Goal: Use online tool/utility: Utilize a website feature to perform a specific function

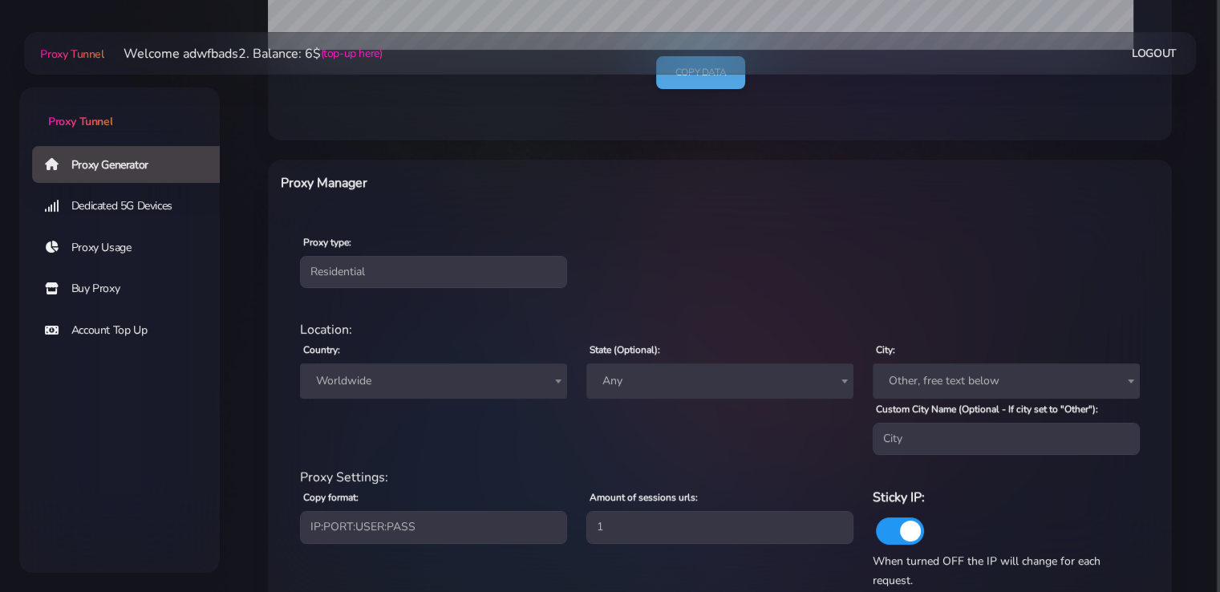
scroll to position [481, 0]
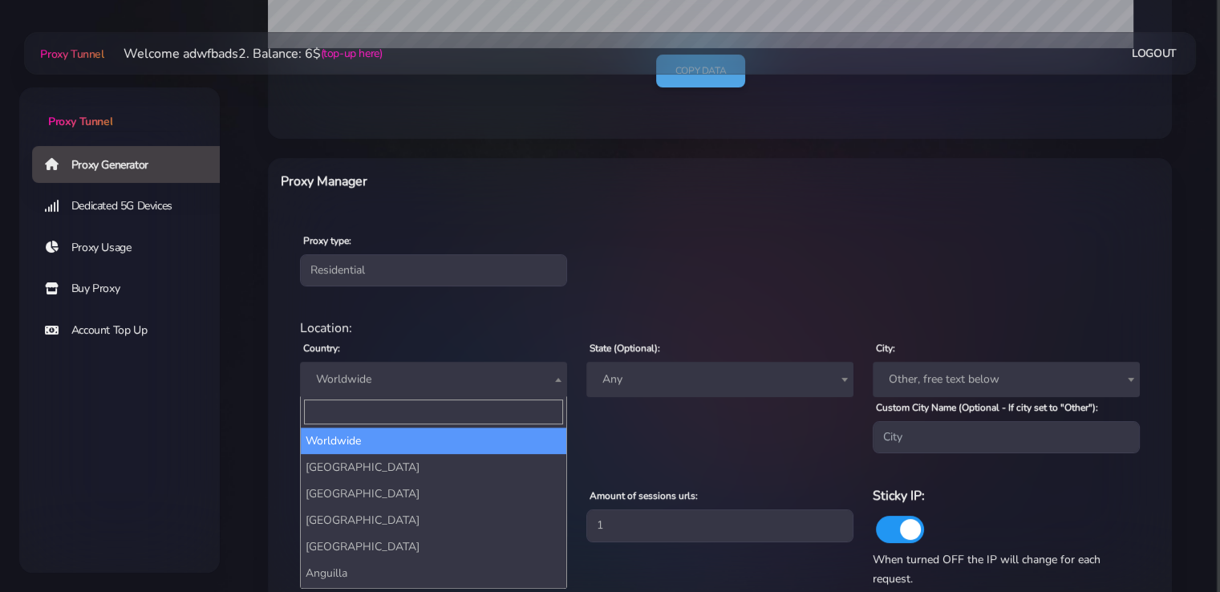
click at [439, 392] on span "Worldwide" at bounding box center [433, 379] width 267 height 35
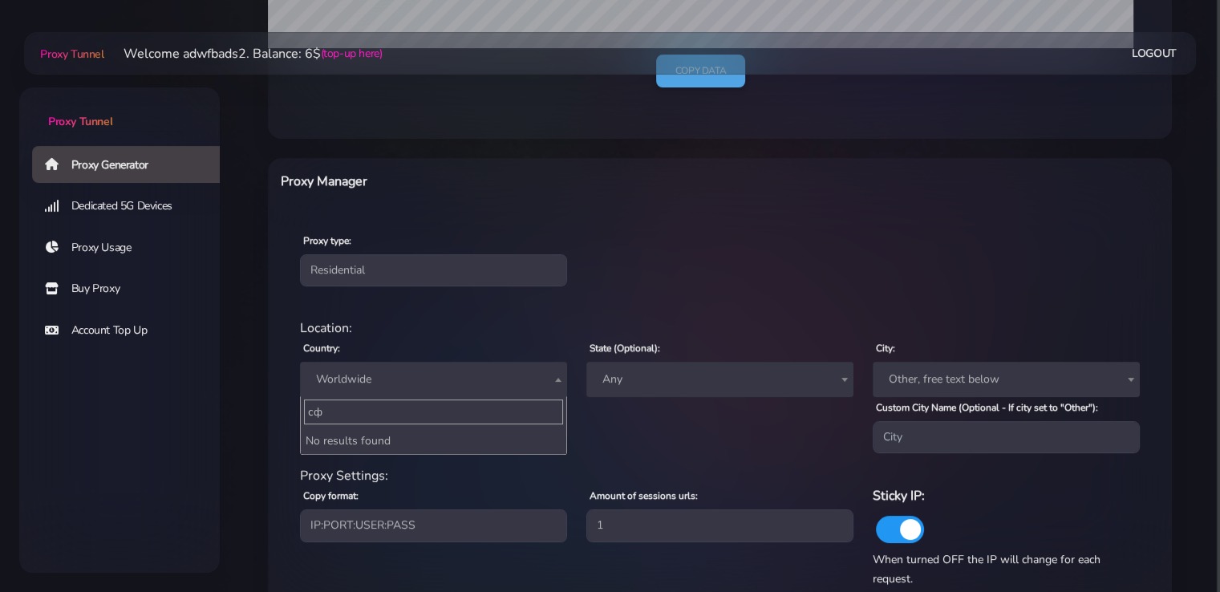
type input "с"
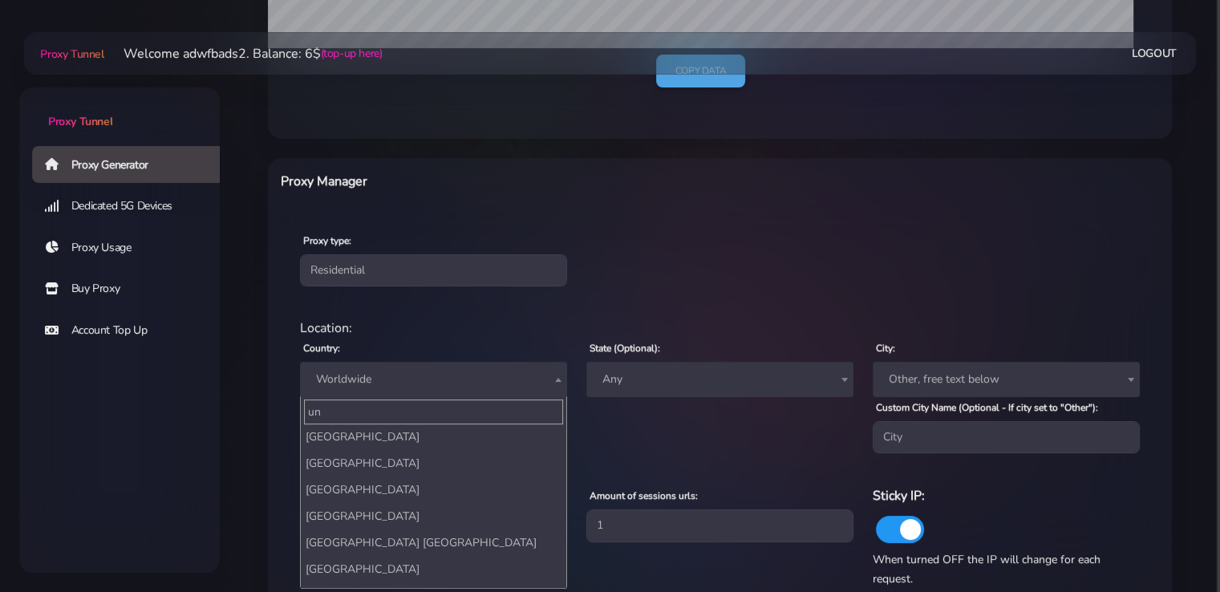
scroll to position [148, 0]
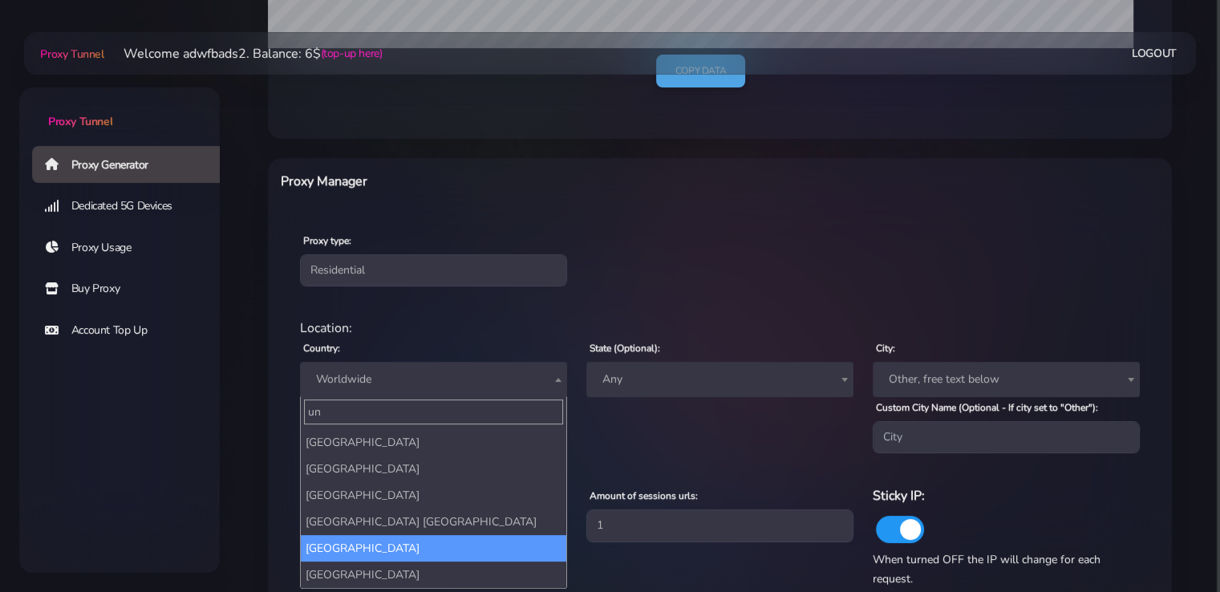
type input "un"
select select "US"
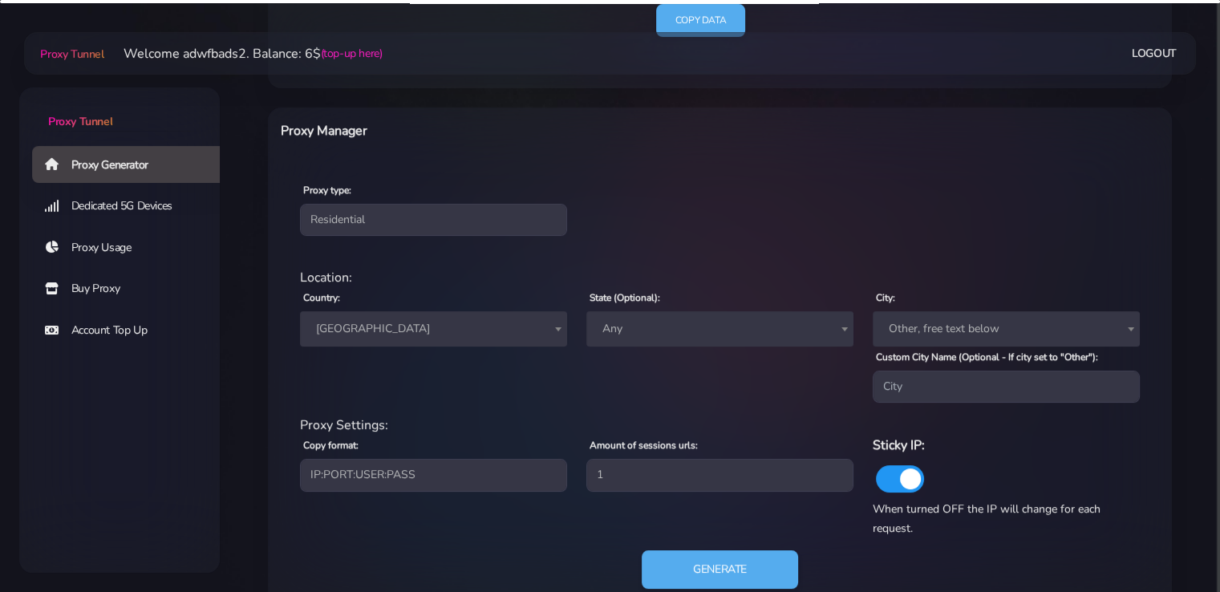
scroll to position [579, 0]
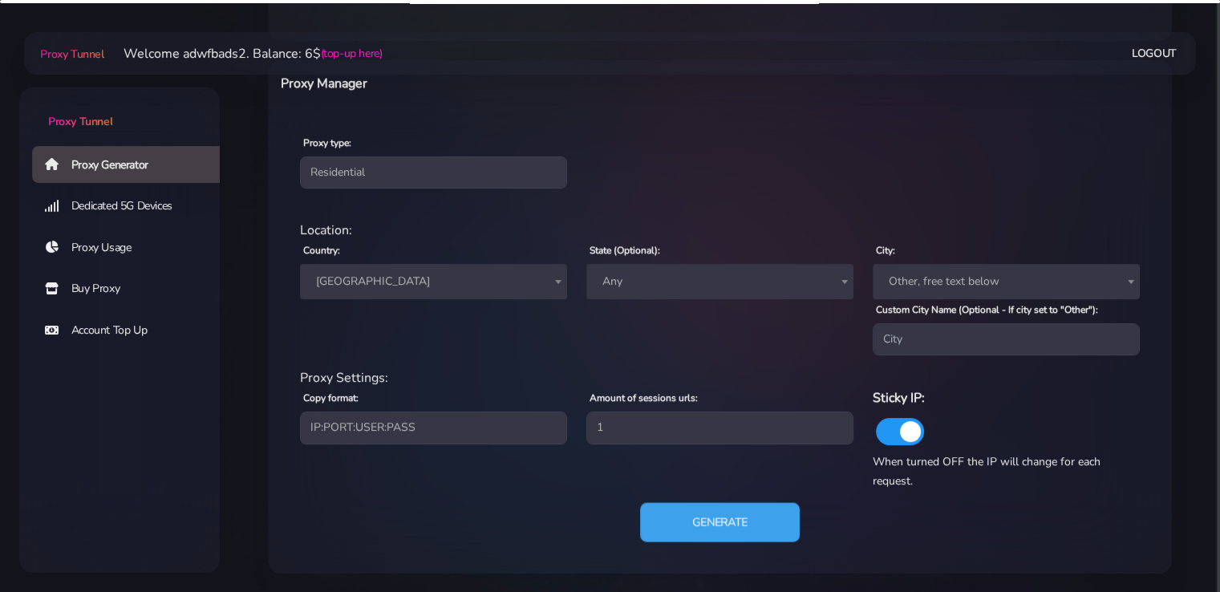
click at [727, 530] on button "Generate" at bounding box center [720, 522] width 160 height 39
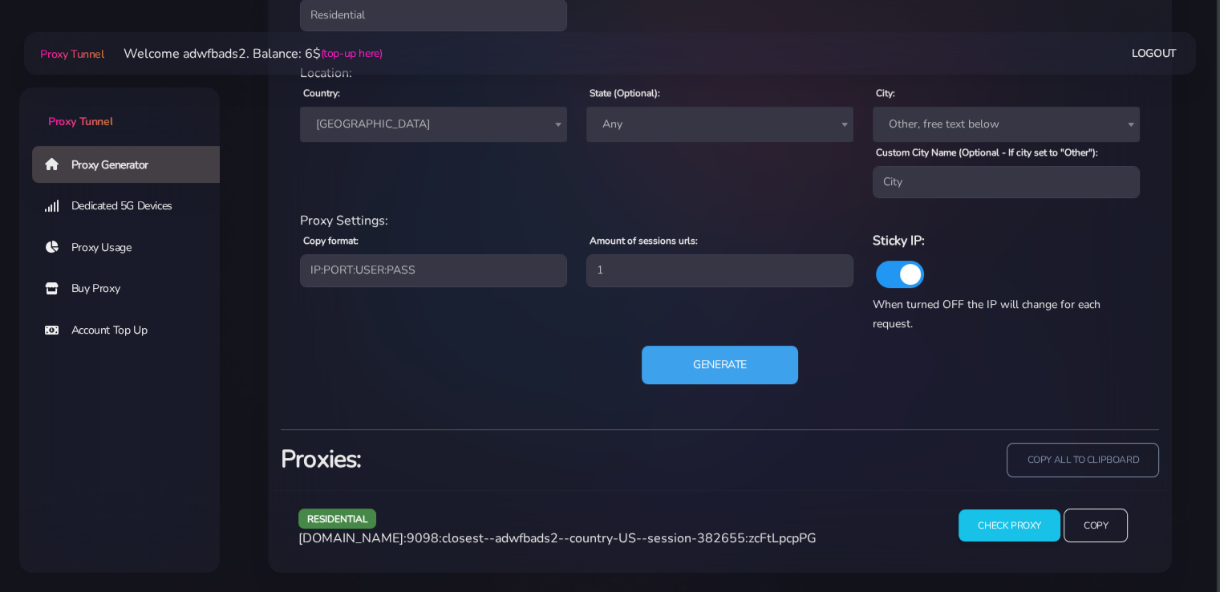
scroll to position [735, 0]
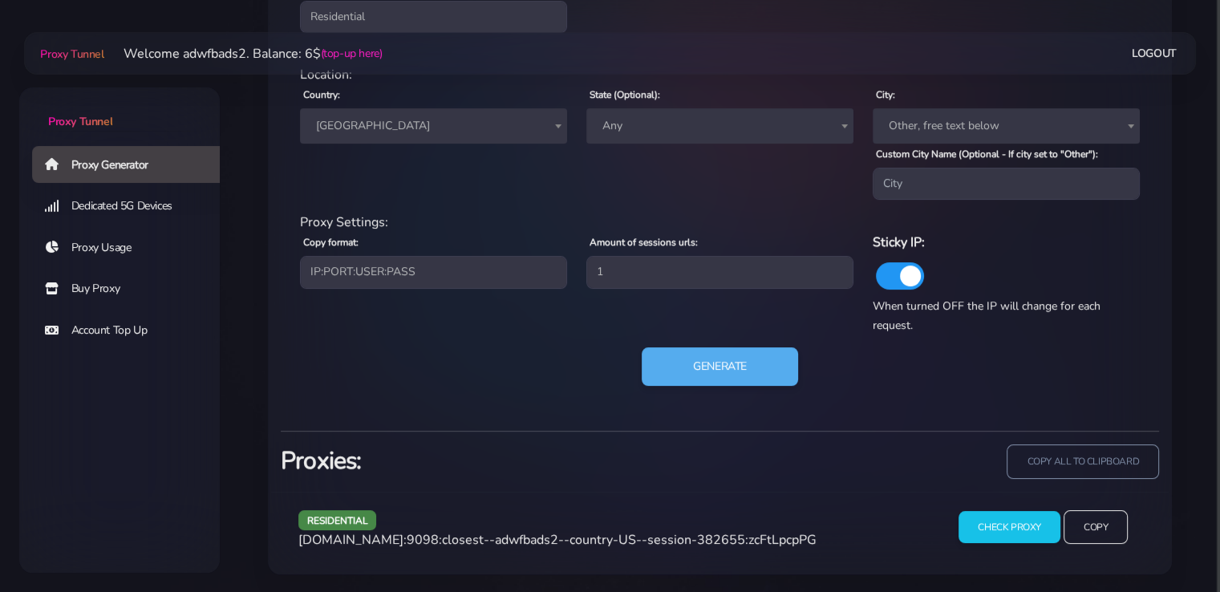
copy span "[DOMAIN_NAME]:9098:closest--adwfbads2--country-US--session-382655:zcFtLpcpPG"
drag, startPoint x: 822, startPoint y: 538, endPoint x: 289, endPoint y: 540, distance: 532.7
click at [289, 540] on div "residential [DOMAIN_NAME]:9098:closest--adwfbads2--country-US--session-382655:z…" at bounding box center [612, 533] width 647 height 47
copy span "[DOMAIN_NAME]:9098:closest--adwfbads2--country-US--session-382655:zcFtLpcpPG"
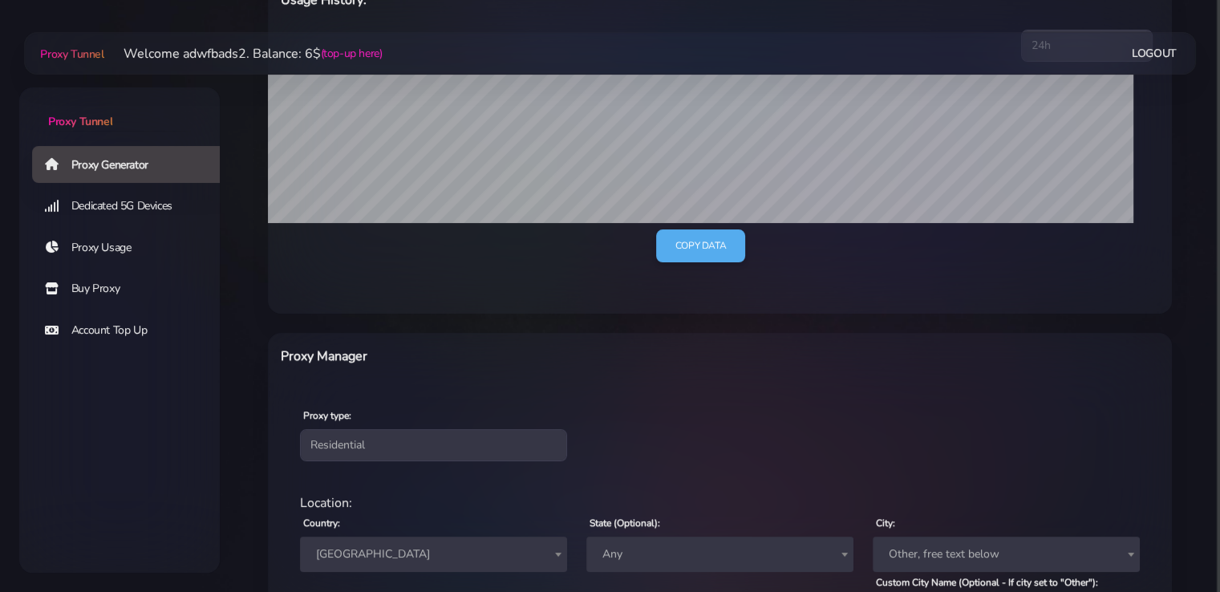
scroll to position [562, 0]
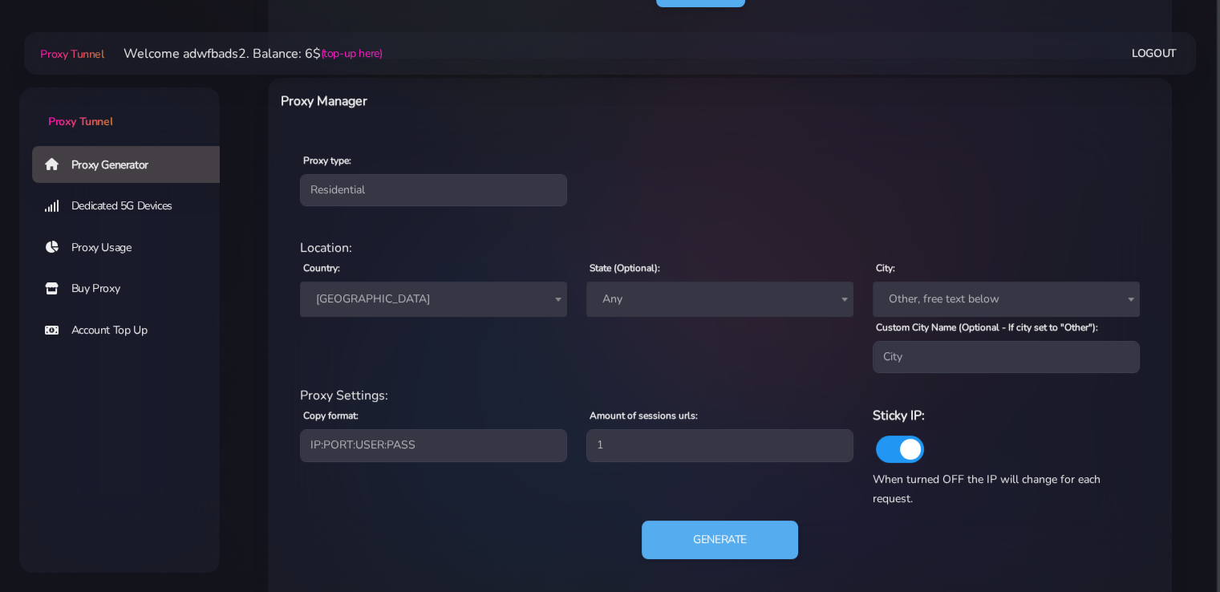
click at [511, 295] on span "[GEOGRAPHIC_DATA]" at bounding box center [434, 299] width 248 height 22
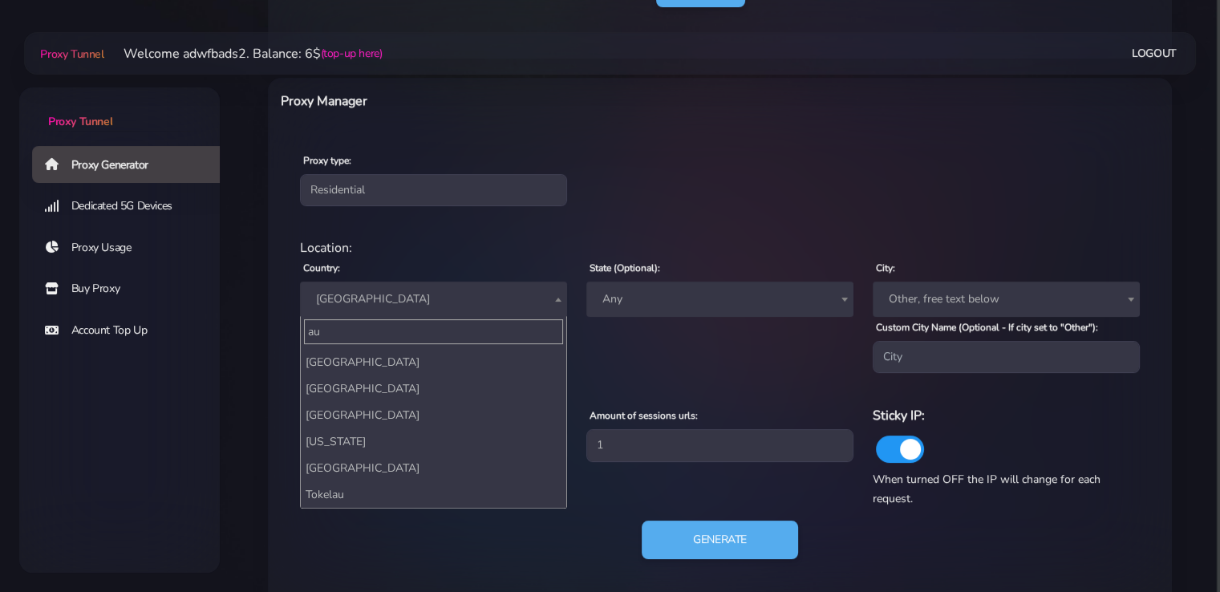
scroll to position [0, 0]
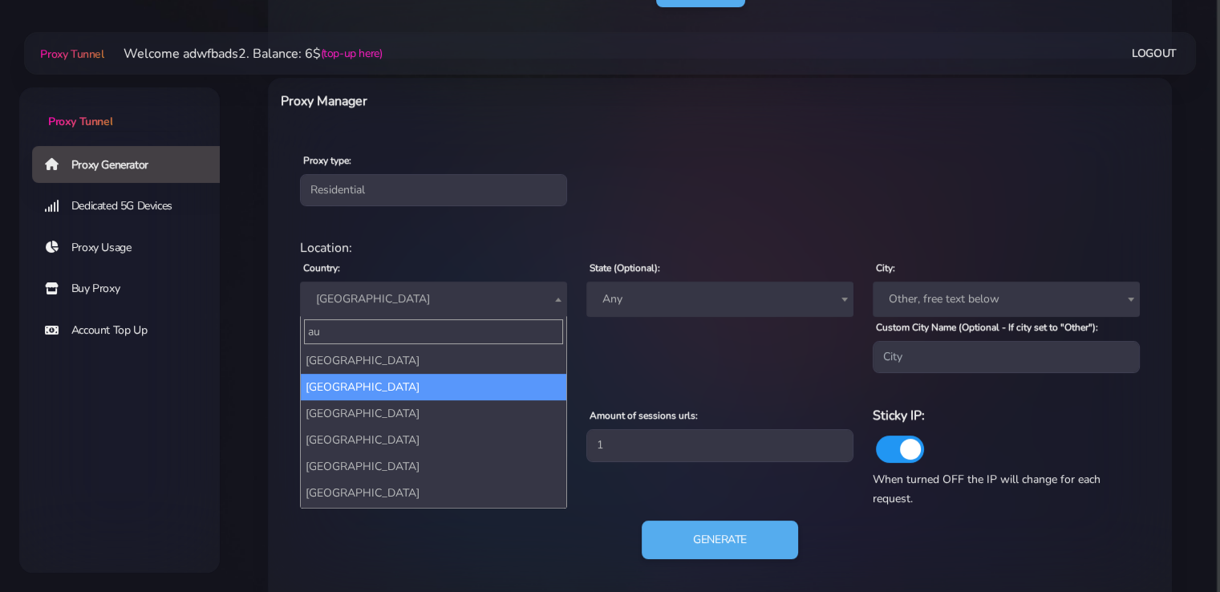
type input "au"
select select "AU"
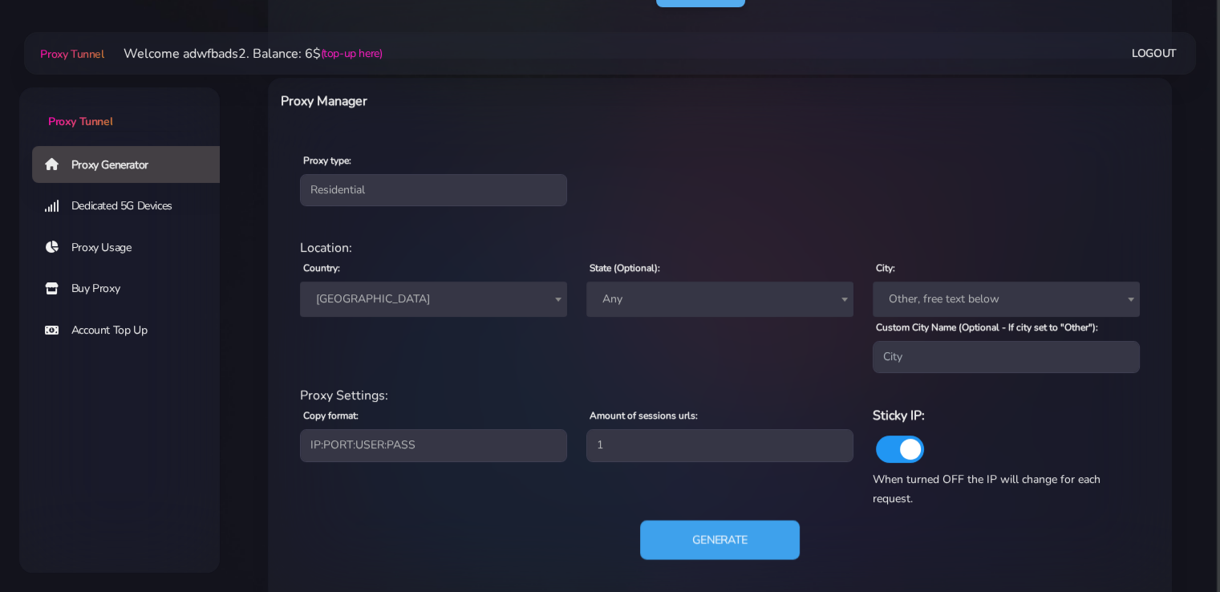
click at [732, 538] on button "Generate" at bounding box center [720, 540] width 160 height 39
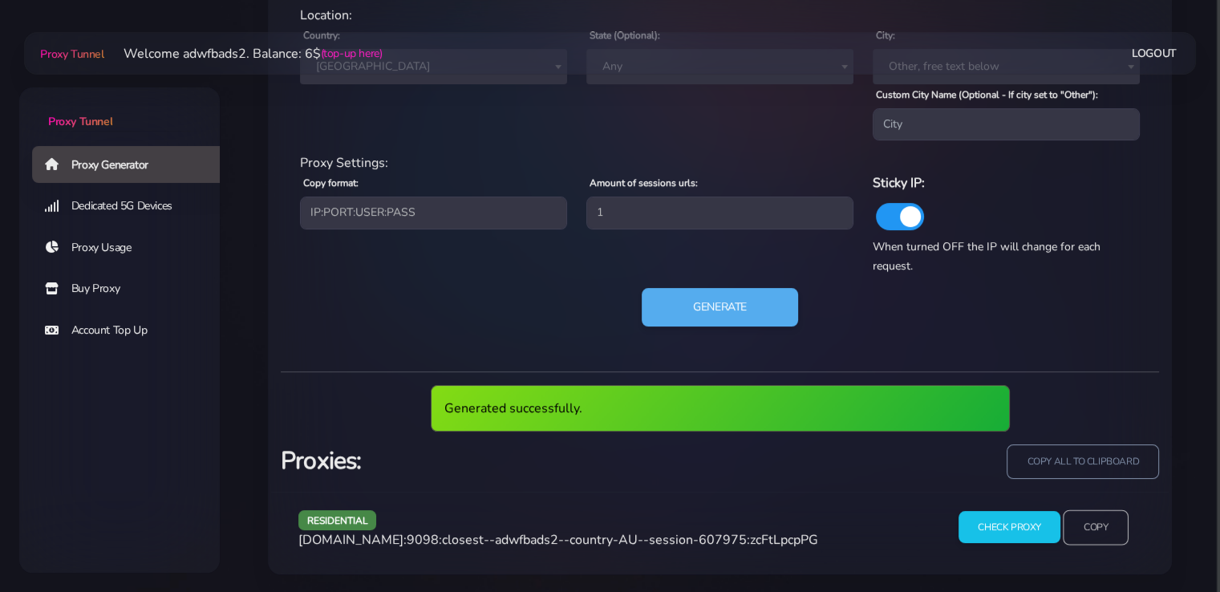
scroll to position [735, 0]
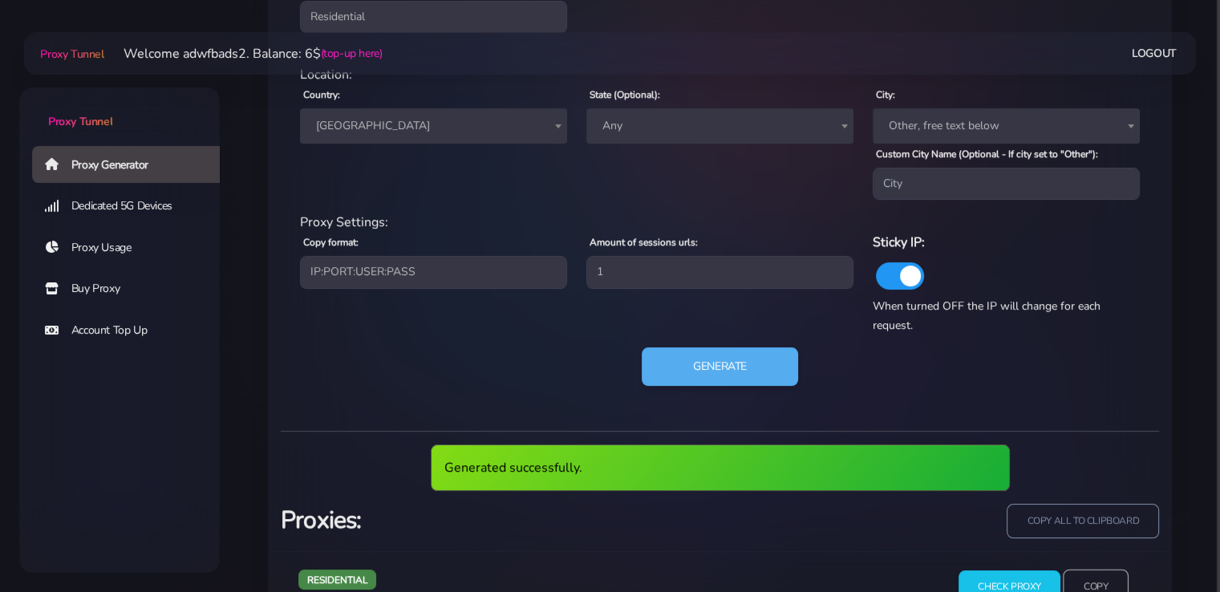
click at [1108, 569] on input "Copy" at bounding box center [1096, 586] width 66 height 35
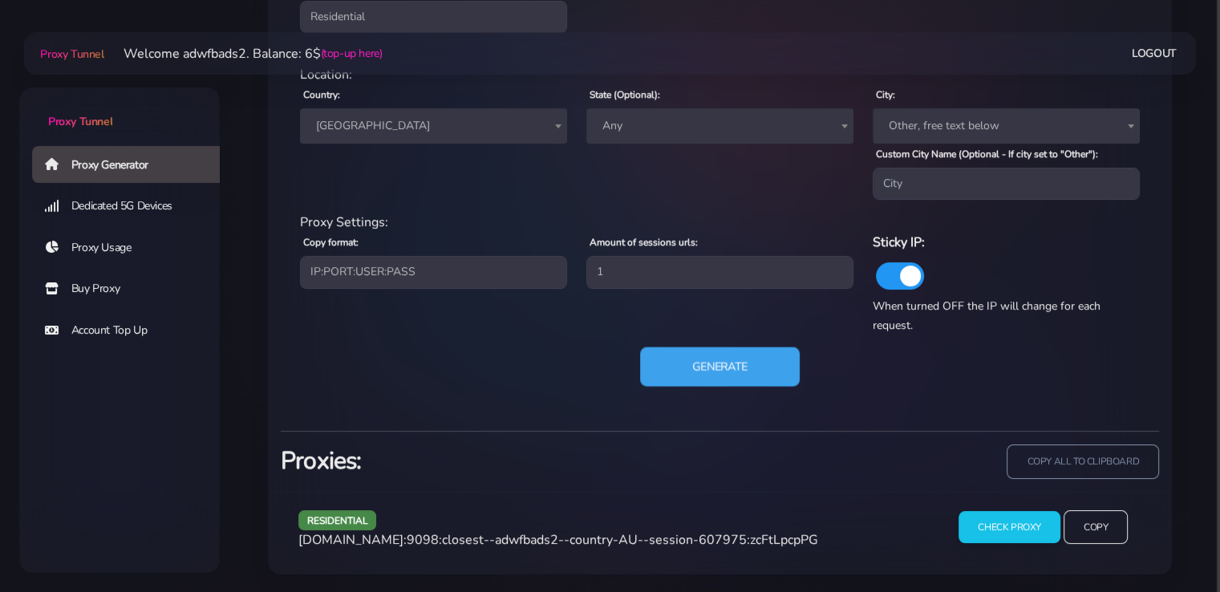
click at [718, 357] on button "Generate" at bounding box center [720, 366] width 160 height 39
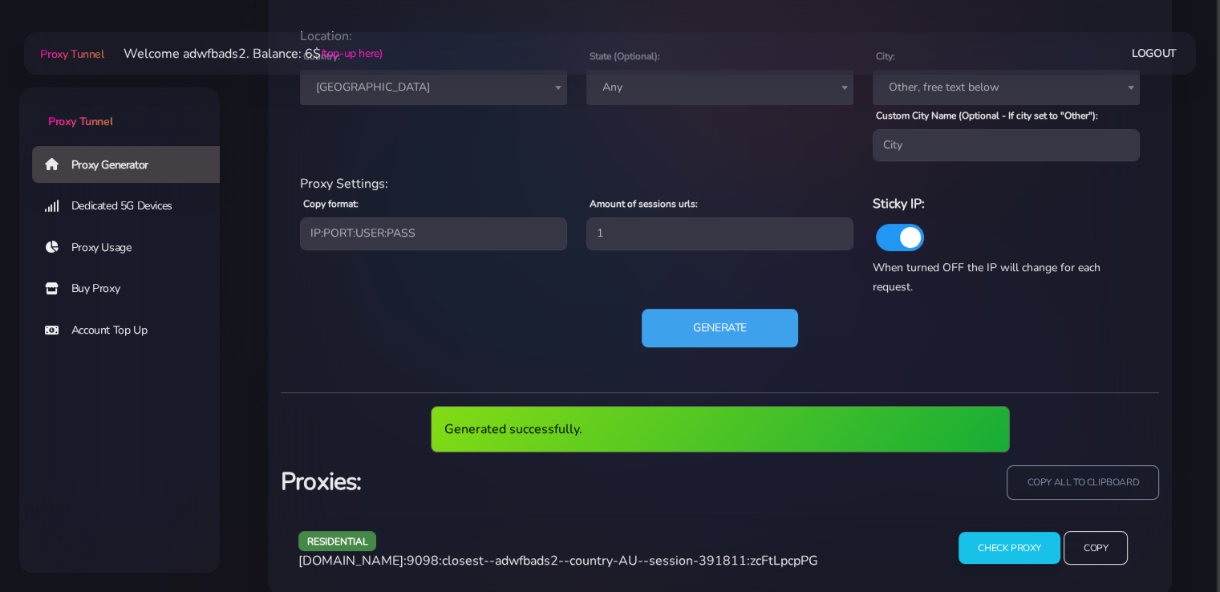
scroll to position [794, 0]
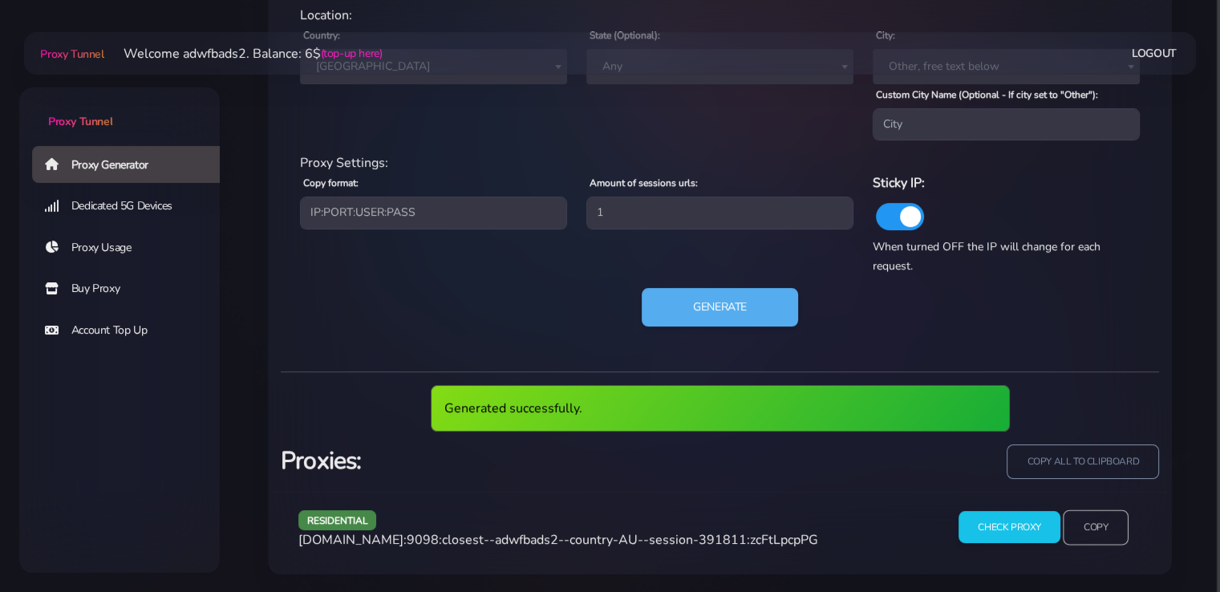
click at [1094, 524] on input "Copy" at bounding box center [1096, 526] width 66 height 35
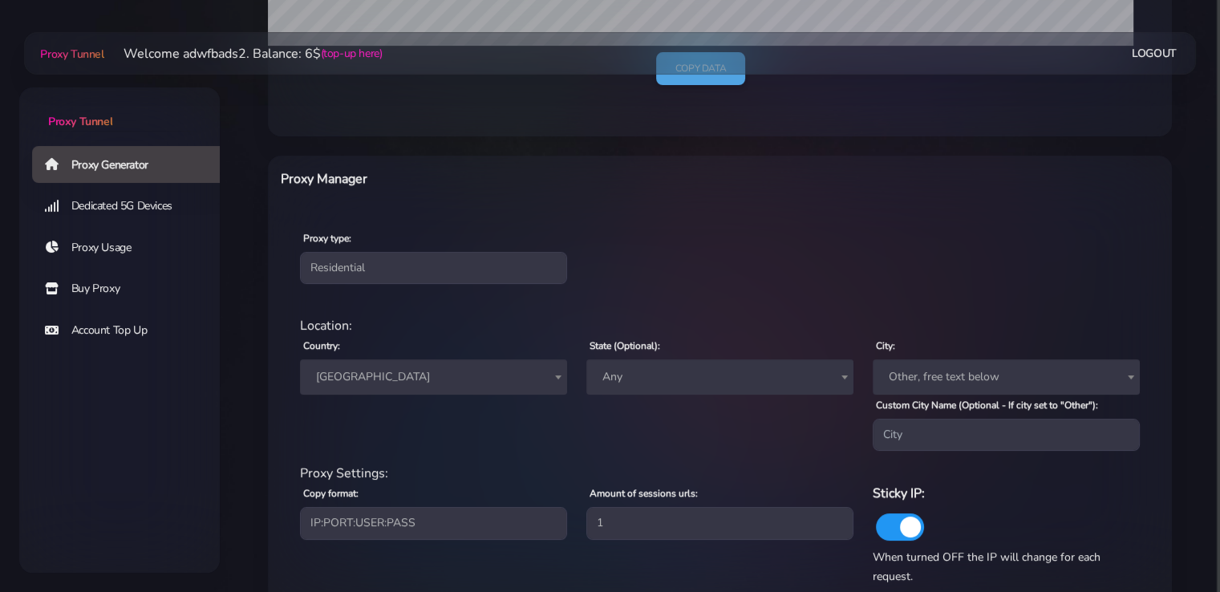
scroll to position [414, 0]
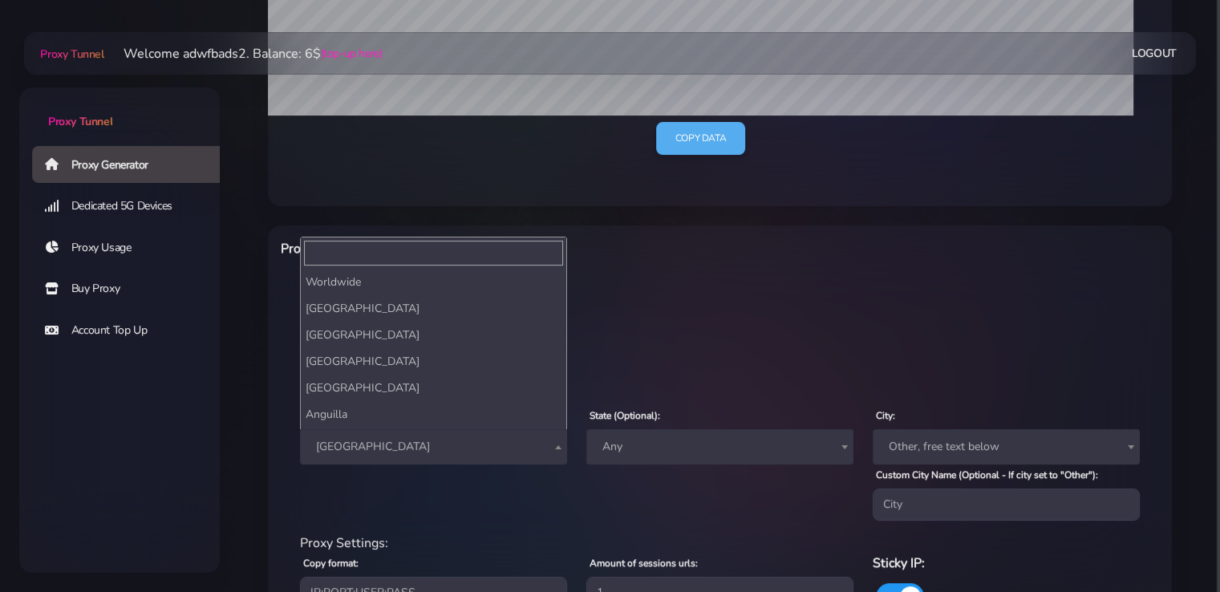
click at [432, 448] on span "[GEOGRAPHIC_DATA]" at bounding box center [434, 447] width 248 height 22
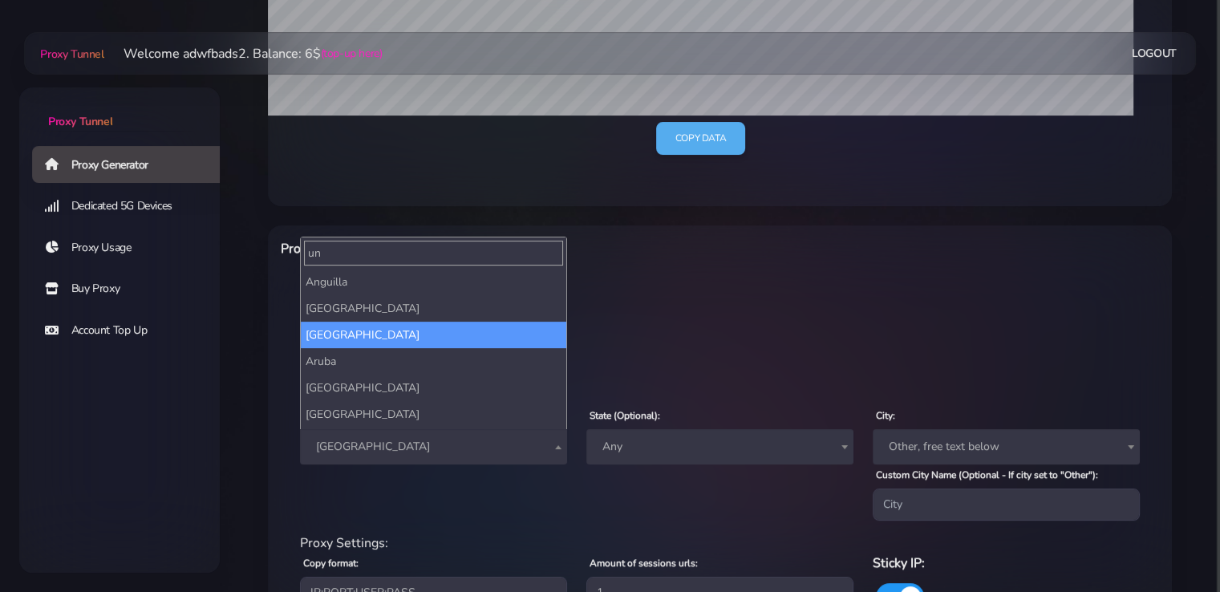
scroll to position [0, 0]
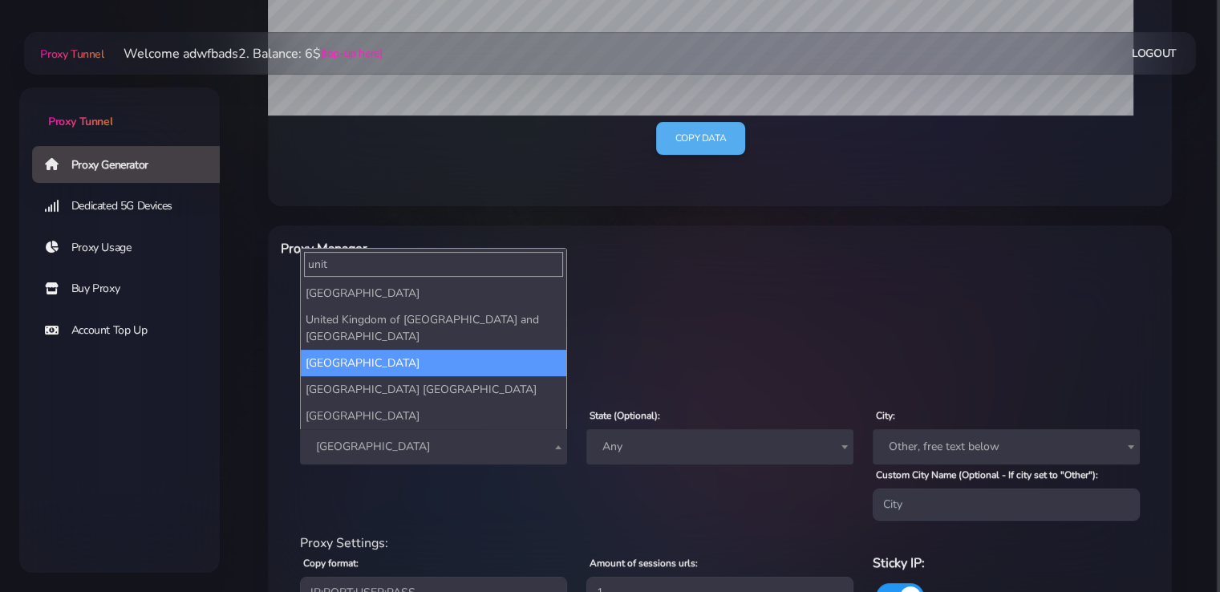
type input "unit"
select select "UK"
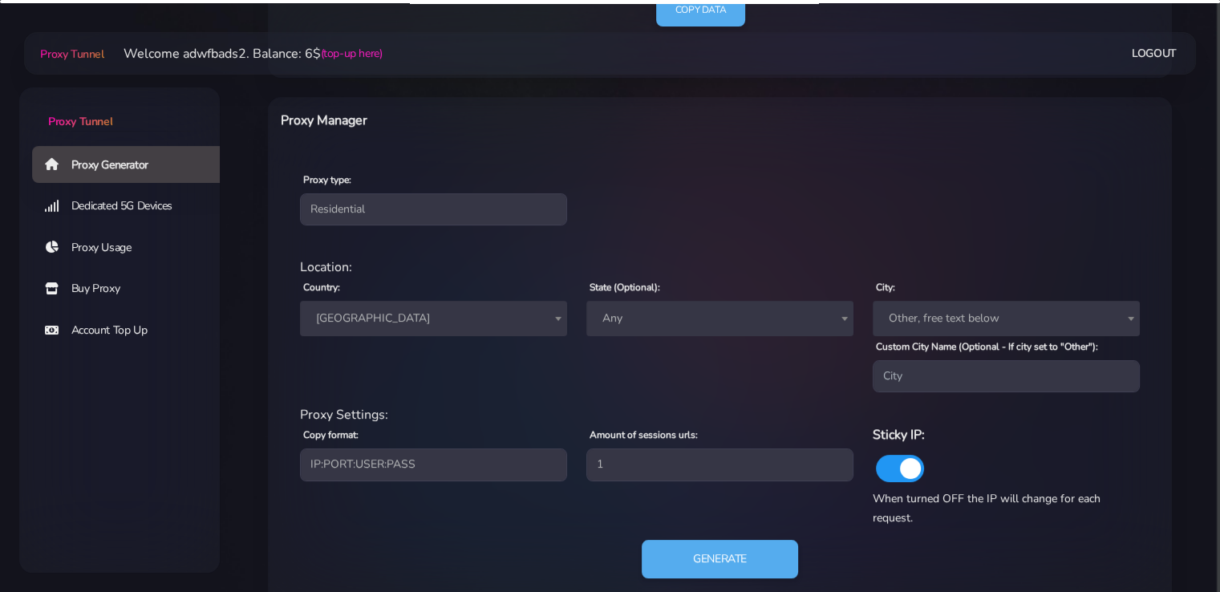
scroll to position [735, 0]
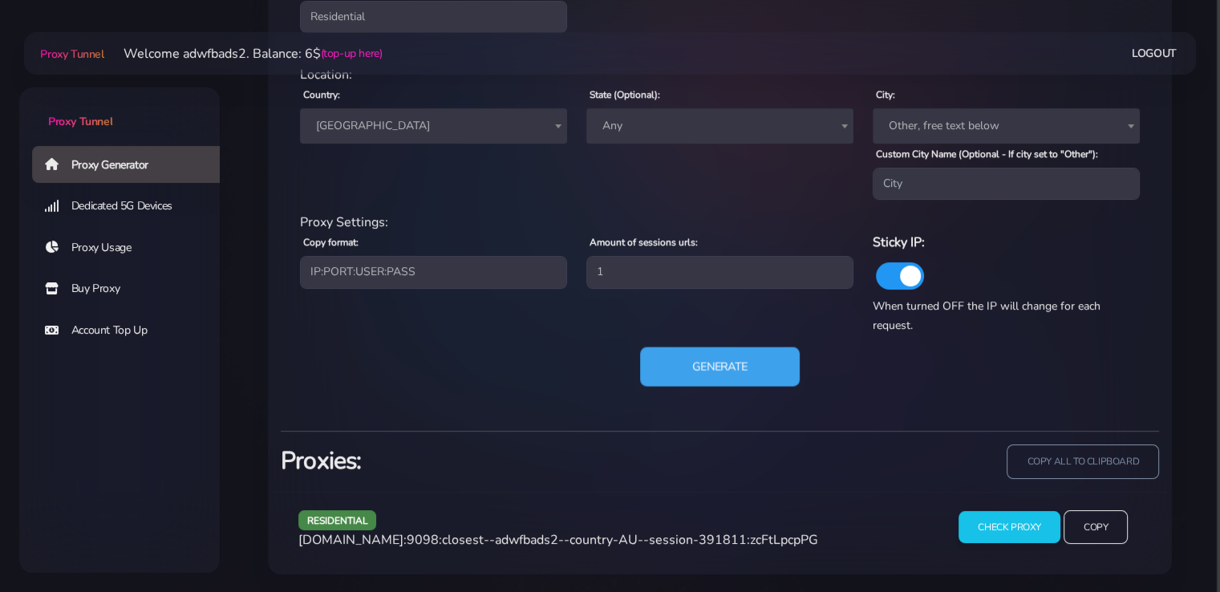
click at [721, 363] on button "Generate" at bounding box center [720, 366] width 160 height 39
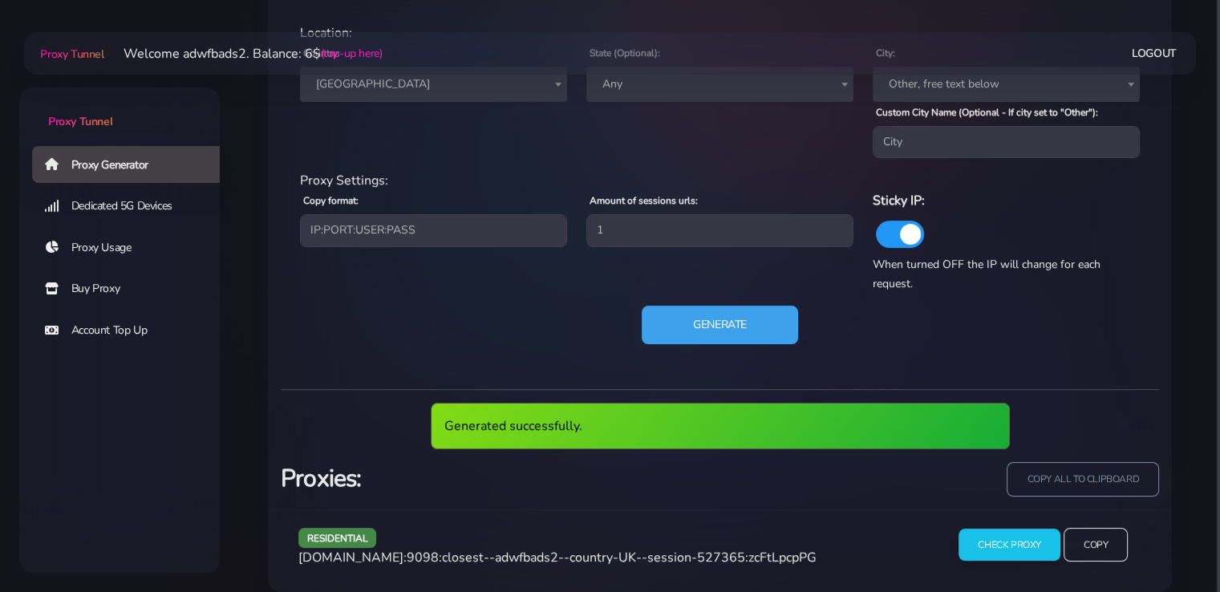
scroll to position [794, 0]
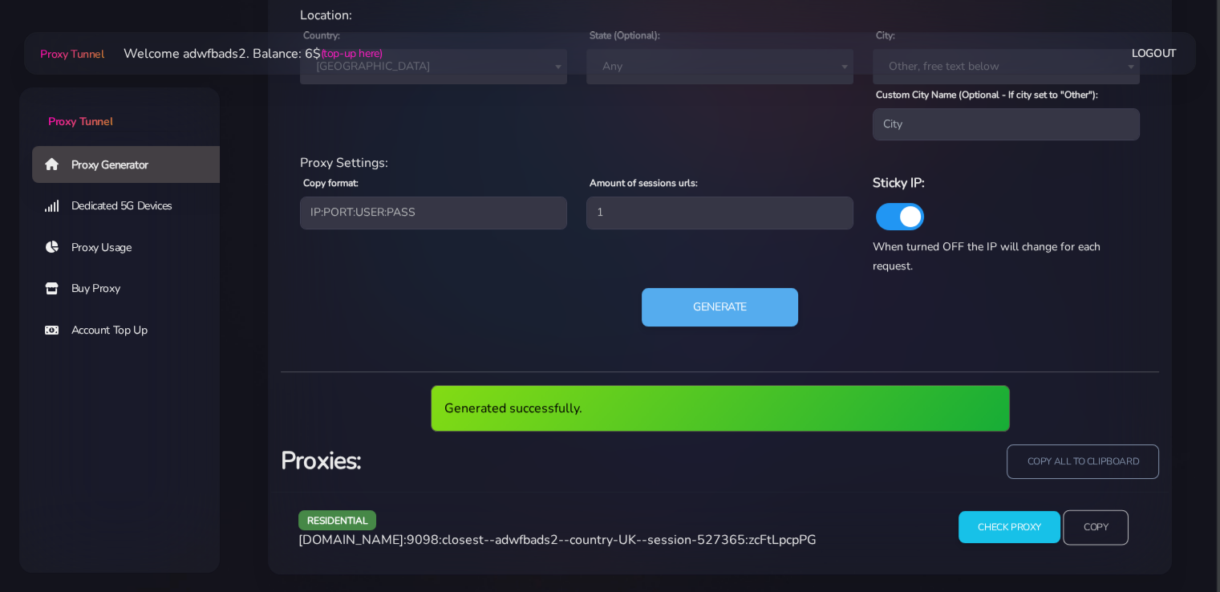
click at [1101, 521] on input "Copy" at bounding box center [1096, 526] width 66 height 35
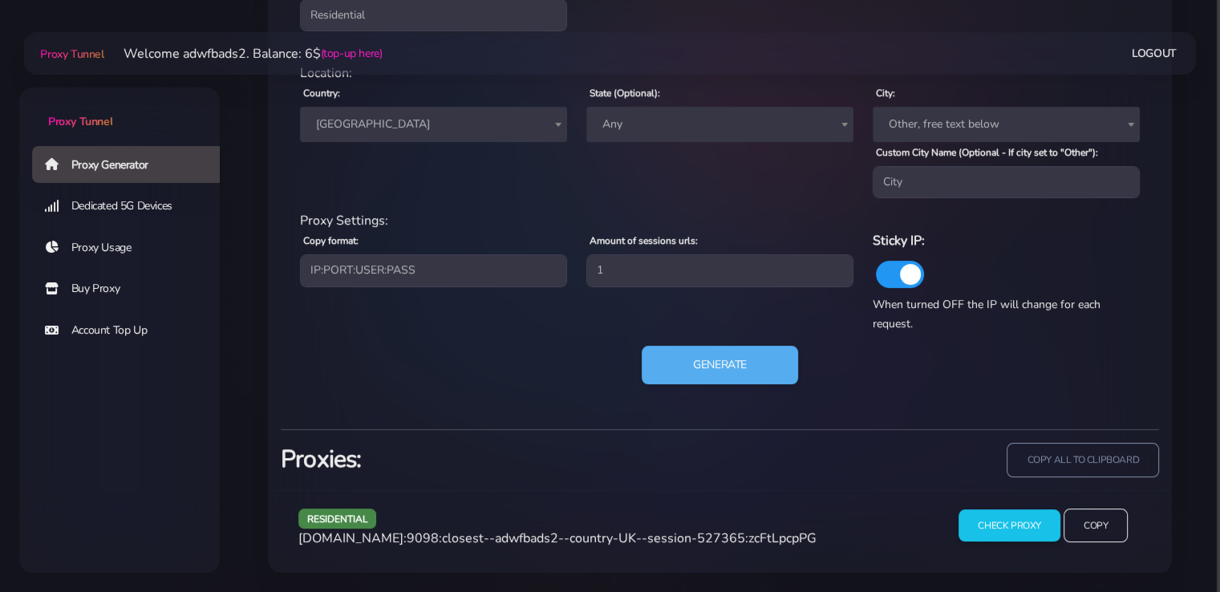
scroll to position [735, 0]
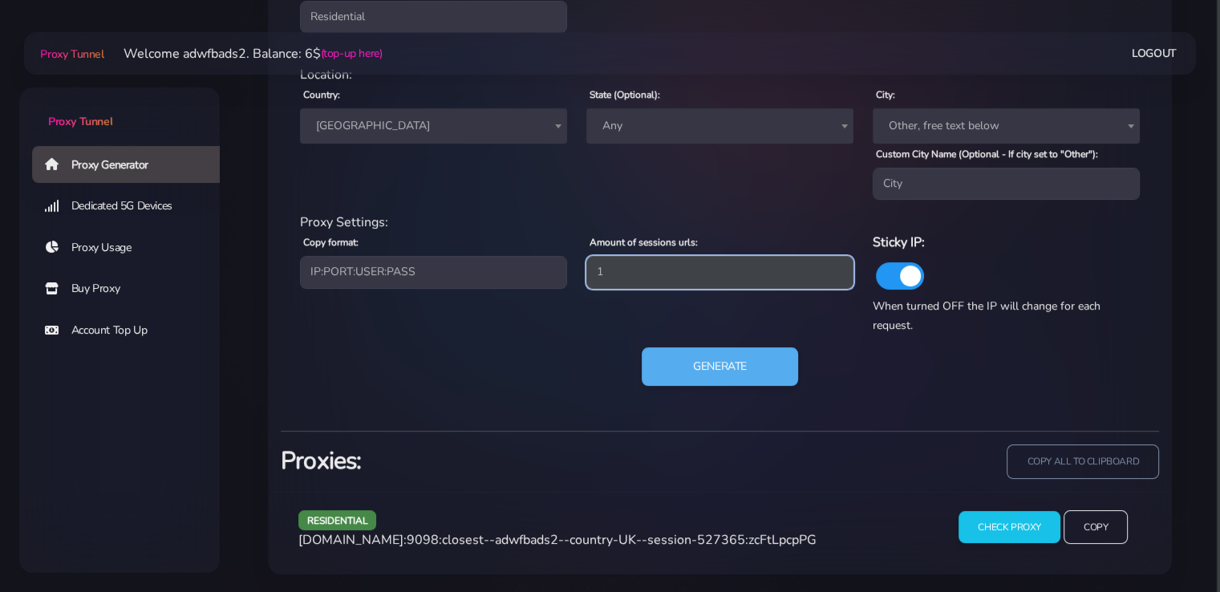
drag, startPoint x: 623, startPoint y: 266, endPoint x: 583, endPoint y: 267, distance: 39.3
click at [583, 267] on div "Amount of sessions urls: 1" at bounding box center [720, 277] width 286 height 90
type input "2"
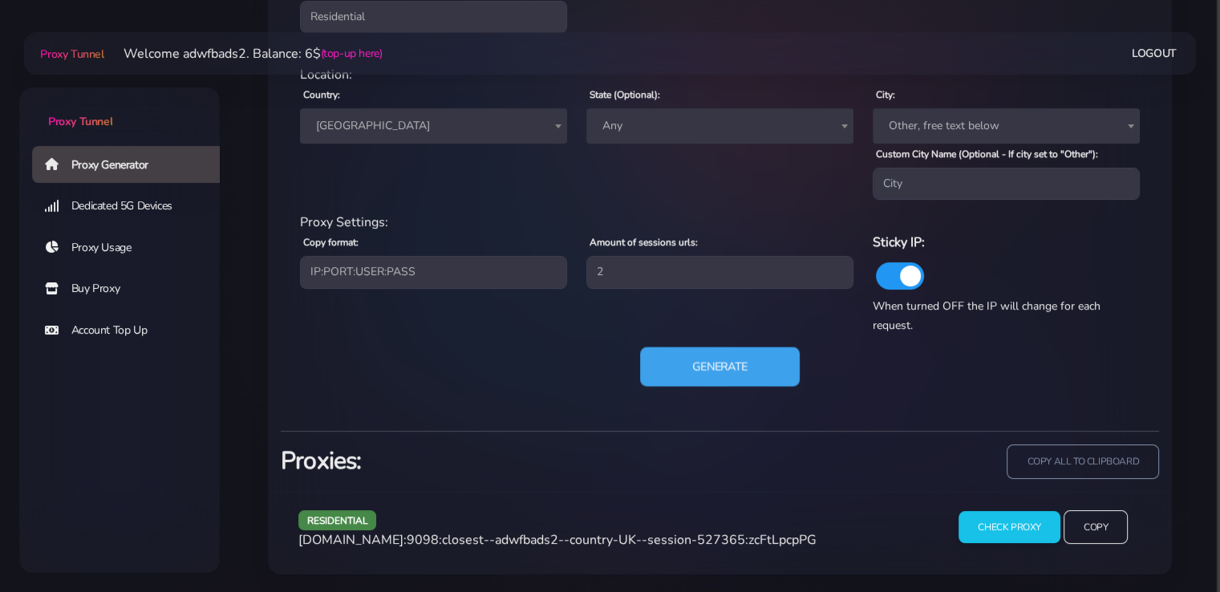
click at [732, 375] on button "Generate" at bounding box center [720, 366] width 160 height 39
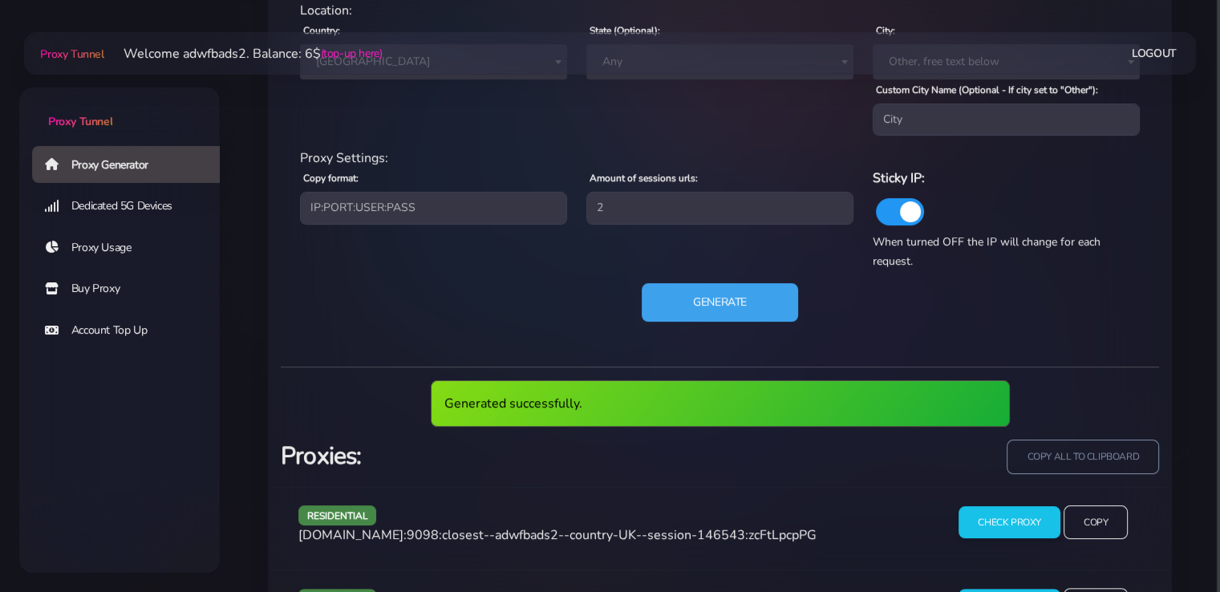
scroll to position [876, 0]
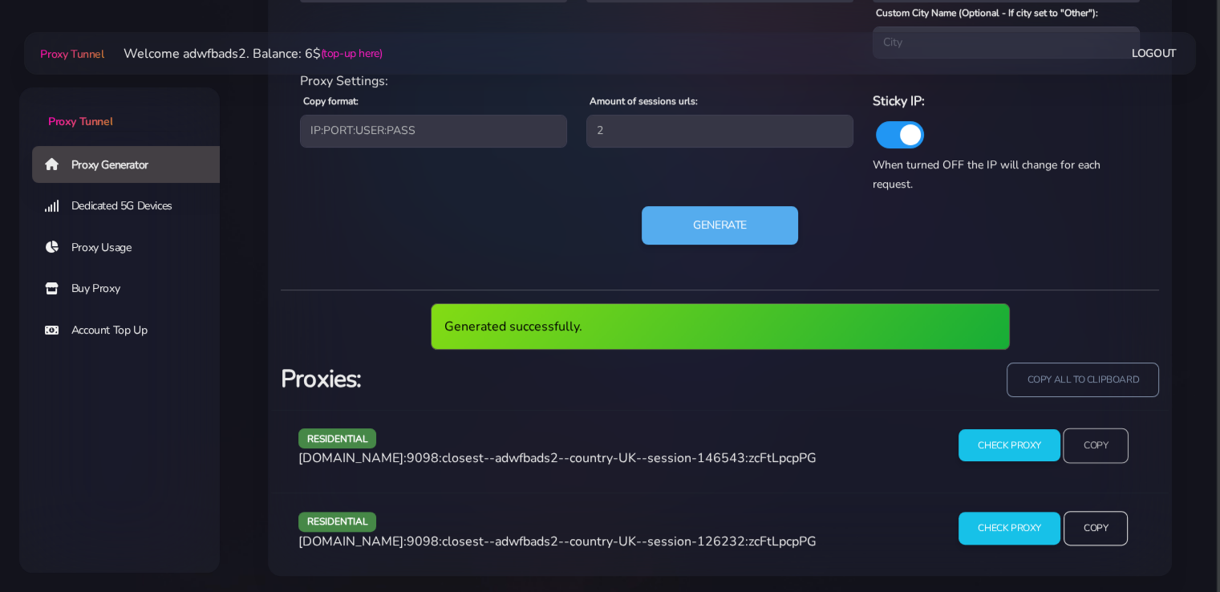
drag, startPoint x: 1106, startPoint y: 452, endPoint x: 1090, endPoint y: 451, distance: 16.9
click at [1106, 452] on input "Copy" at bounding box center [1096, 445] width 66 height 35
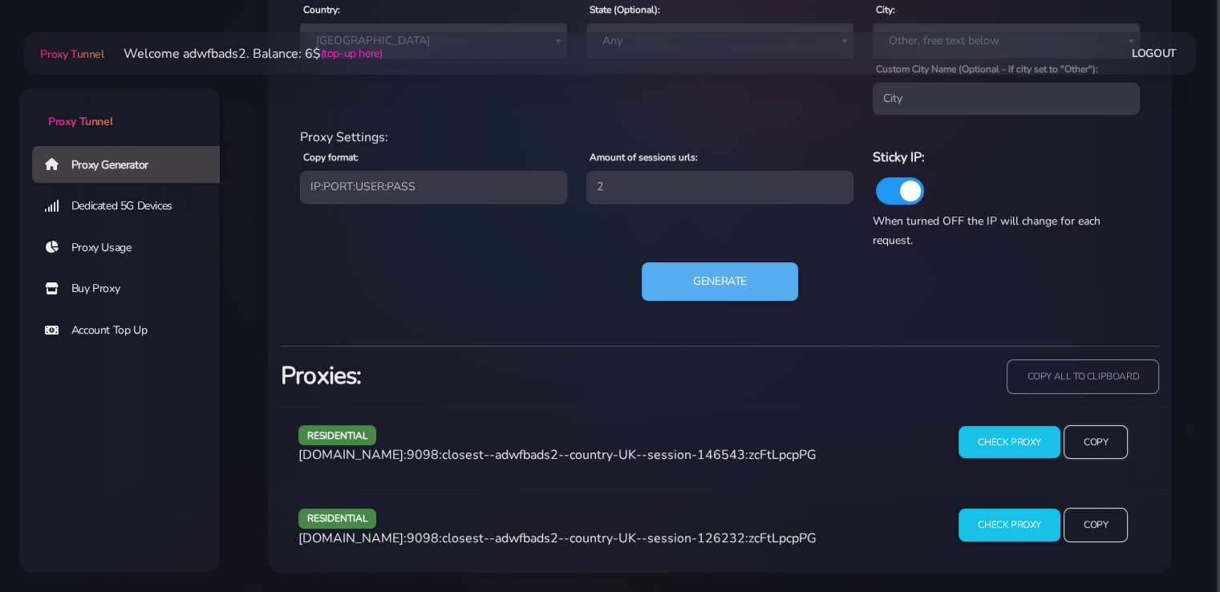
scroll to position [818, 0]
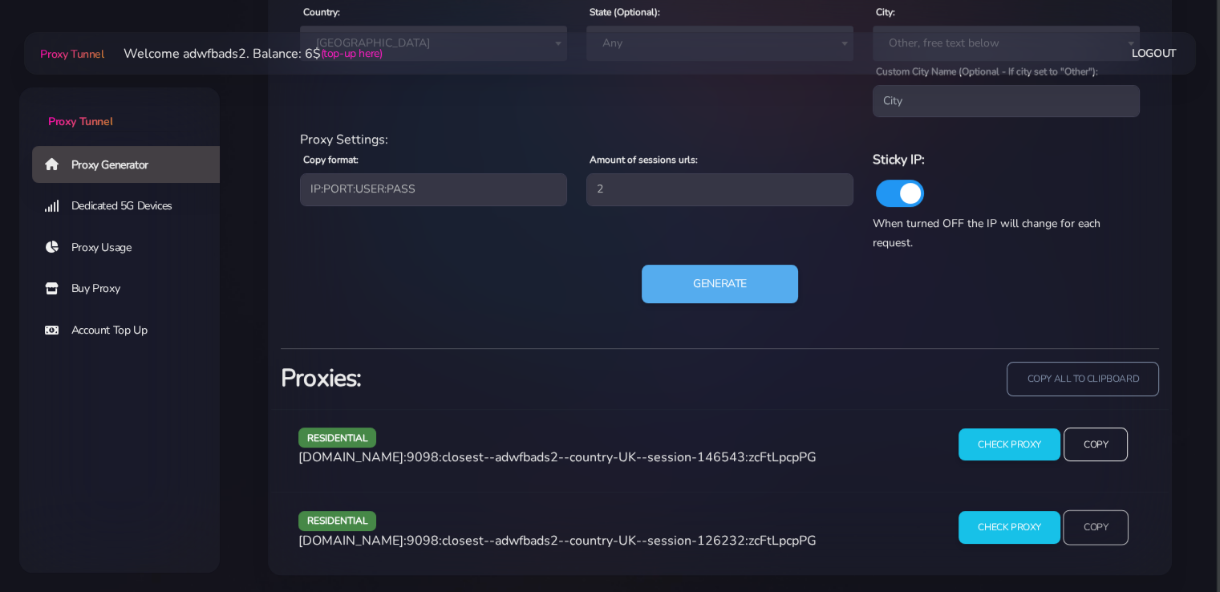
click at [1123, 527] on input "Copy" at bounding box center [1096, 527] width 66 height 35
